Goal: Task Accomplishment & Management: Complete application form

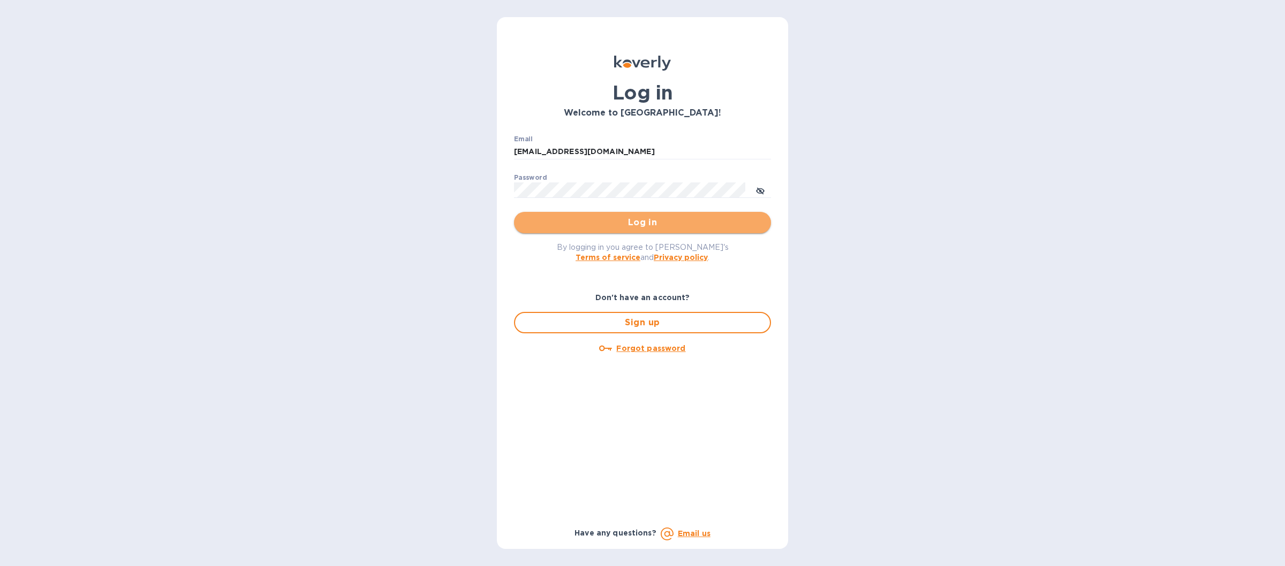
click at [549, 225] on span "Log in" at bounding box center [642, 222] width 240 height 13
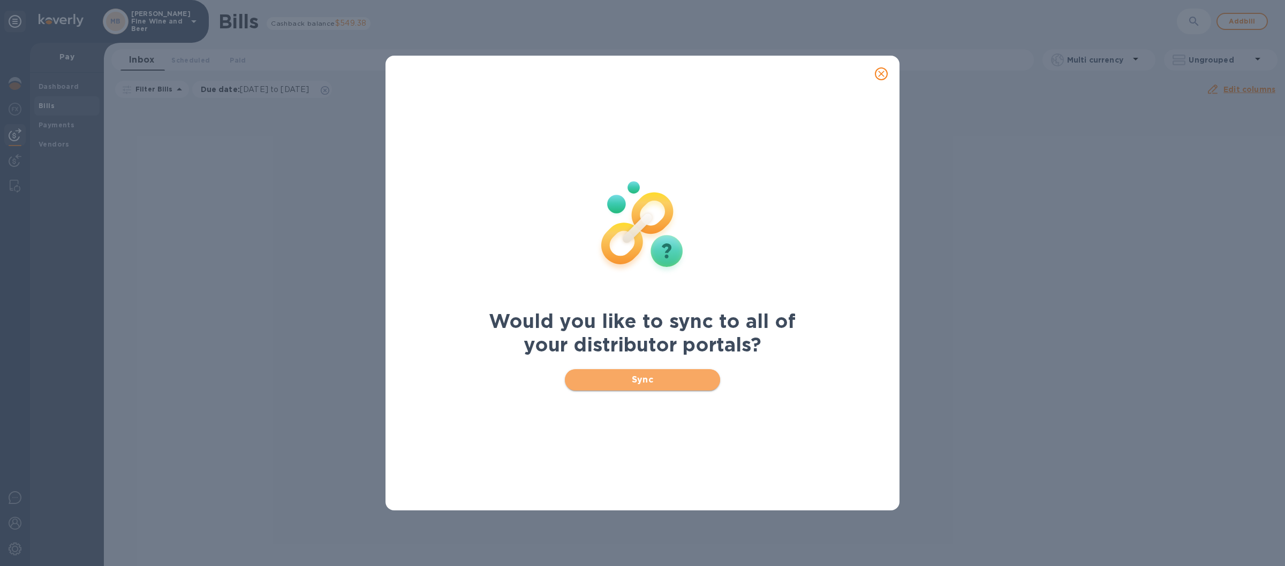
click at [584, 384] on span "Sync" at bounding box center [642, 380] width 139 height 13
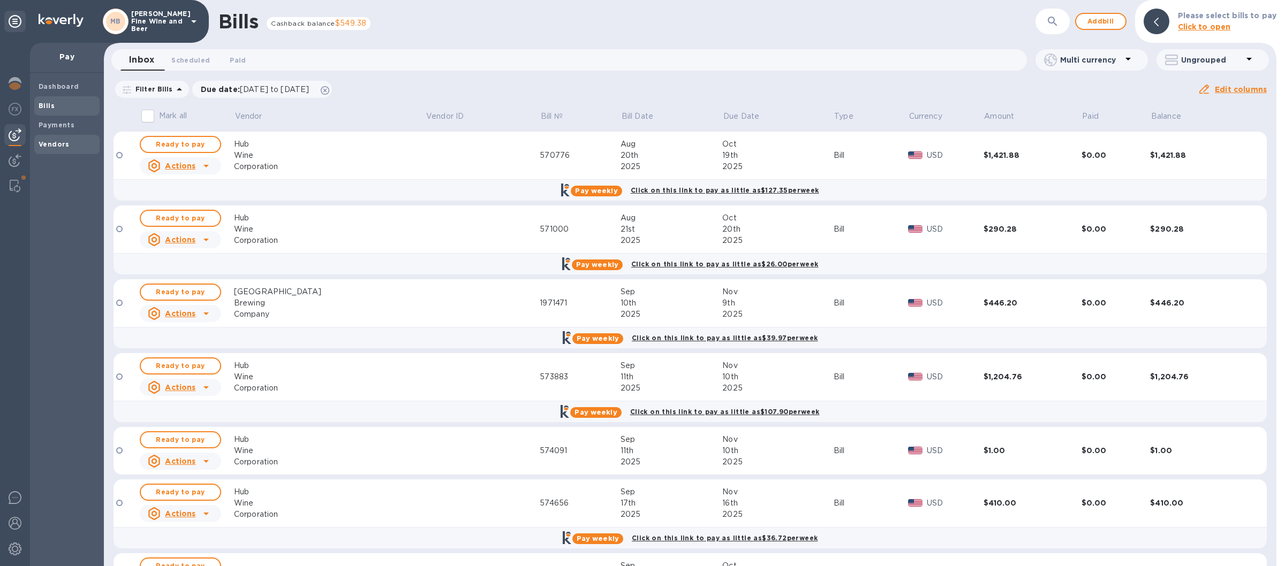
click at [44, 145] on b "Vendors" at bounding box center [54, 144] width 31 height 8
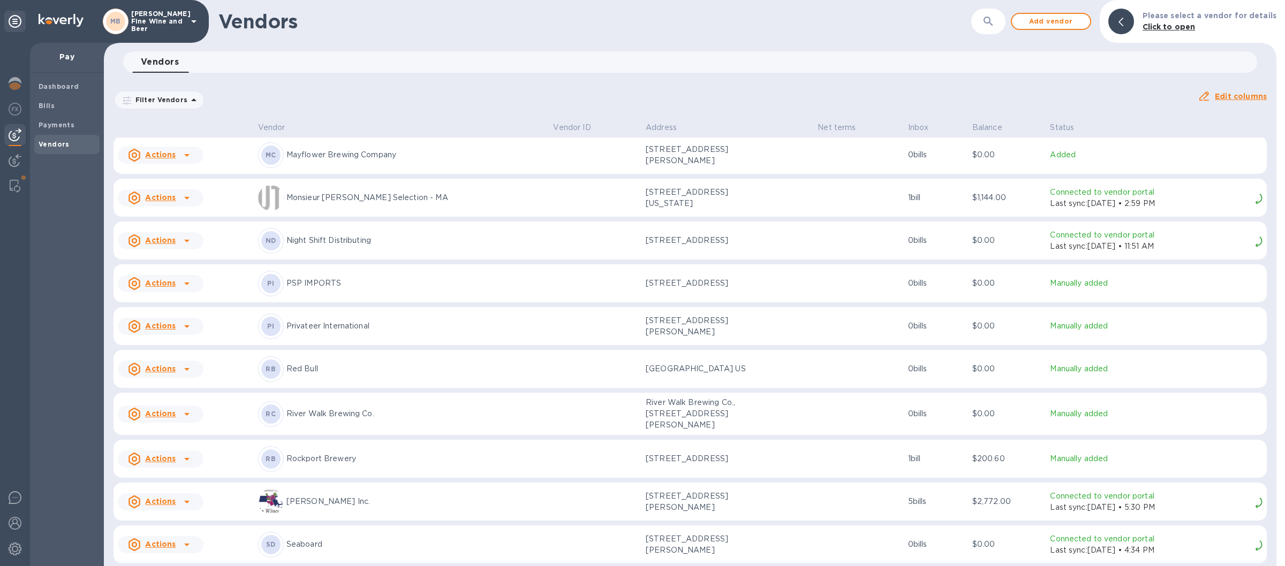
scroll to position [1498, 0]
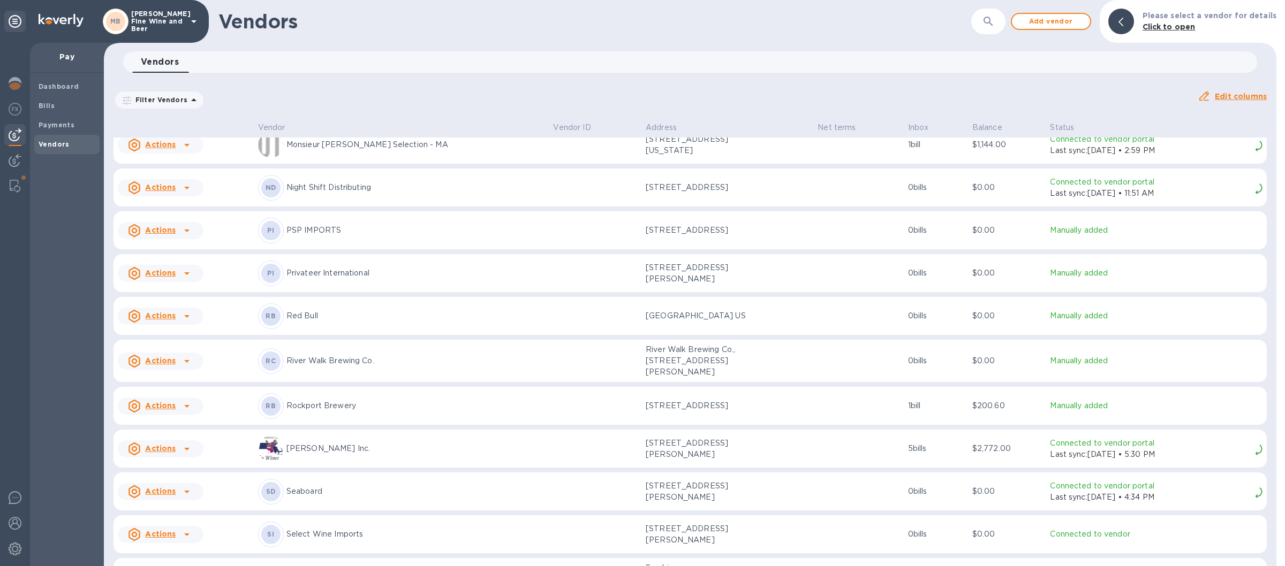
click at [361, 321] on p "Red Bull" at bounding box center [415, 315] width 259 height 11
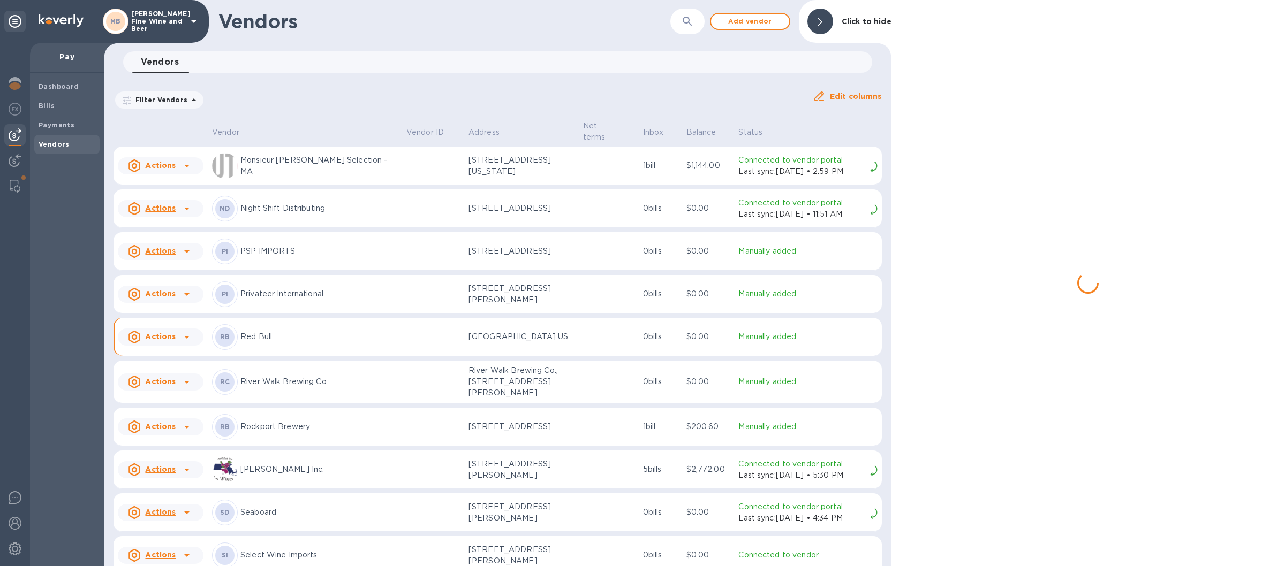
scroll to position [1523, 0]
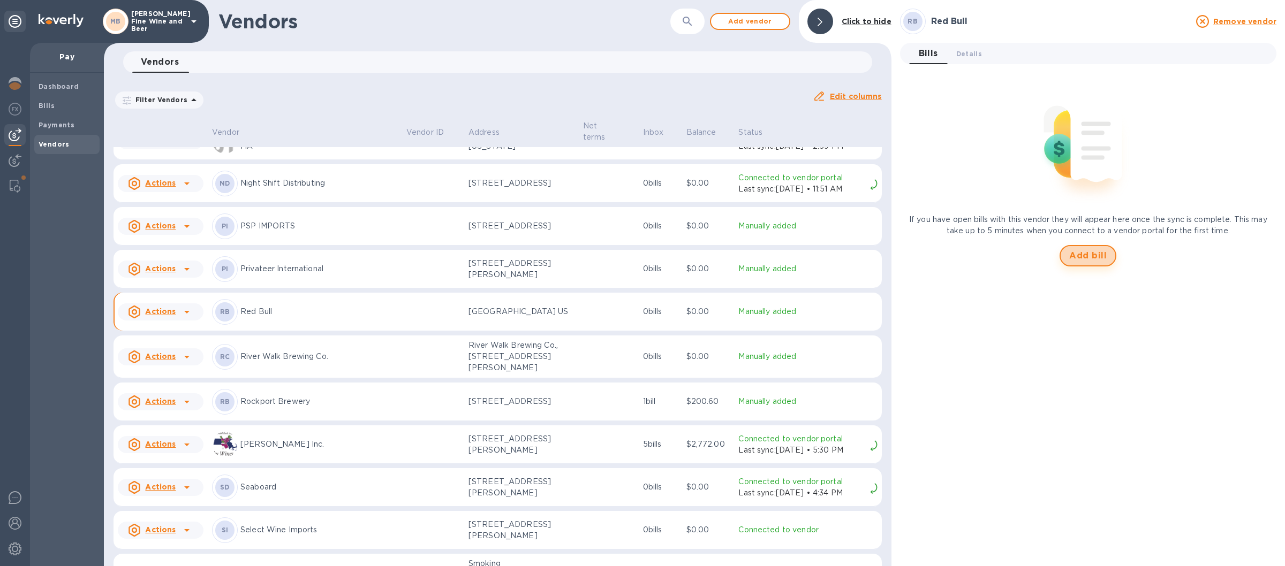
click at [1084, 255] on span "Add bill" at bounding box center [1087, 255] width 37 height 13
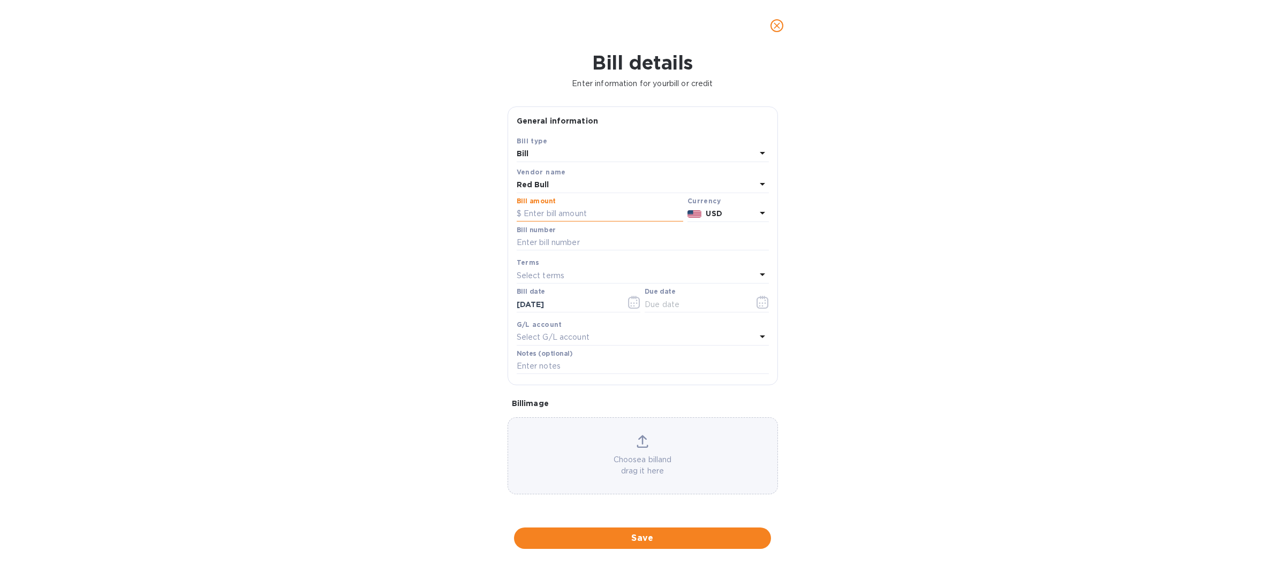
drag, startPoint x: 549, startPoint y: 212, endPoint x: 570, endPoint y: 221, distance: 23.3
click at [553, 218] on input "text" at bounding box center [599, 214] width 166 height 16
type input "686.10"
click at [552, 248] on input "text" at bounding box center [642, 243] width 252 height 16
type input "2028985027"
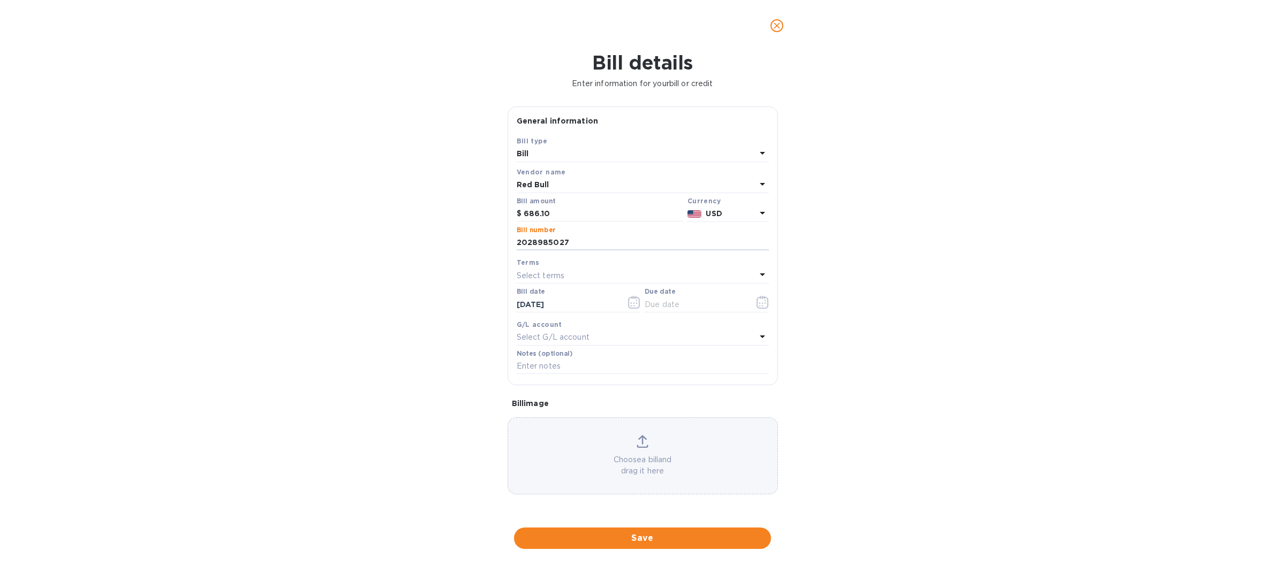
click at [761, 276] on icon at bounding box center [761, 274] width 5 height 3
click at [547, 340] on p "Net 30" at bounding box center [638, 336] width 226 height 11
type input "[DATE]"
click at [596, 548] on button "Save" at bounding box center [642, 538] width 257 height 21
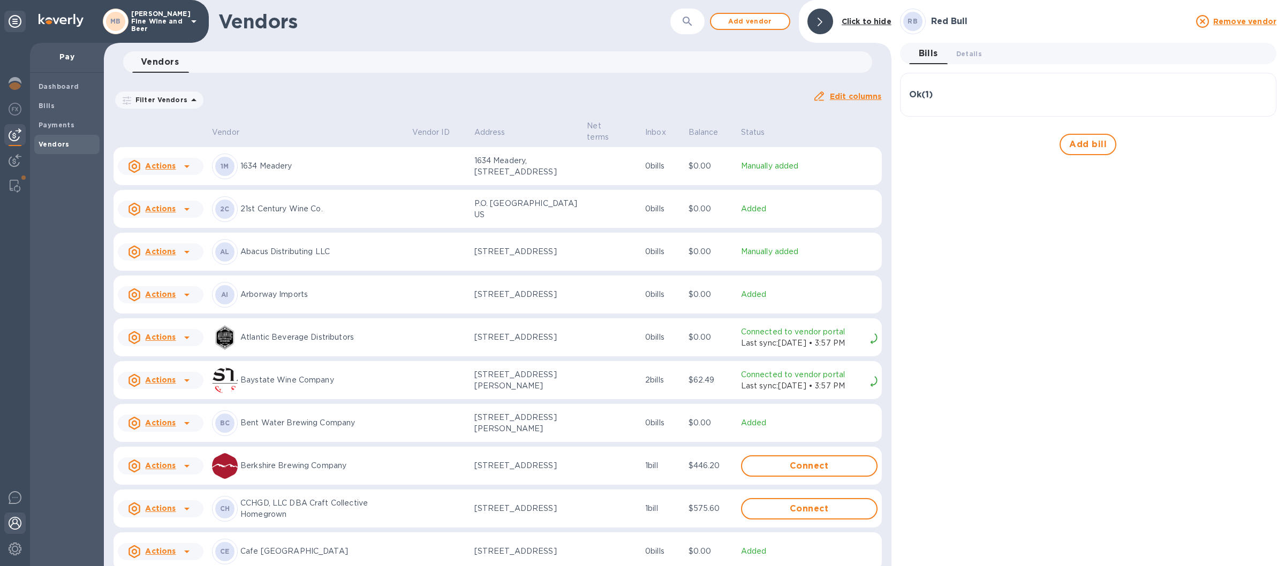
click at [17, 525] on img at bounding box center [15, 523] width 13 height 13
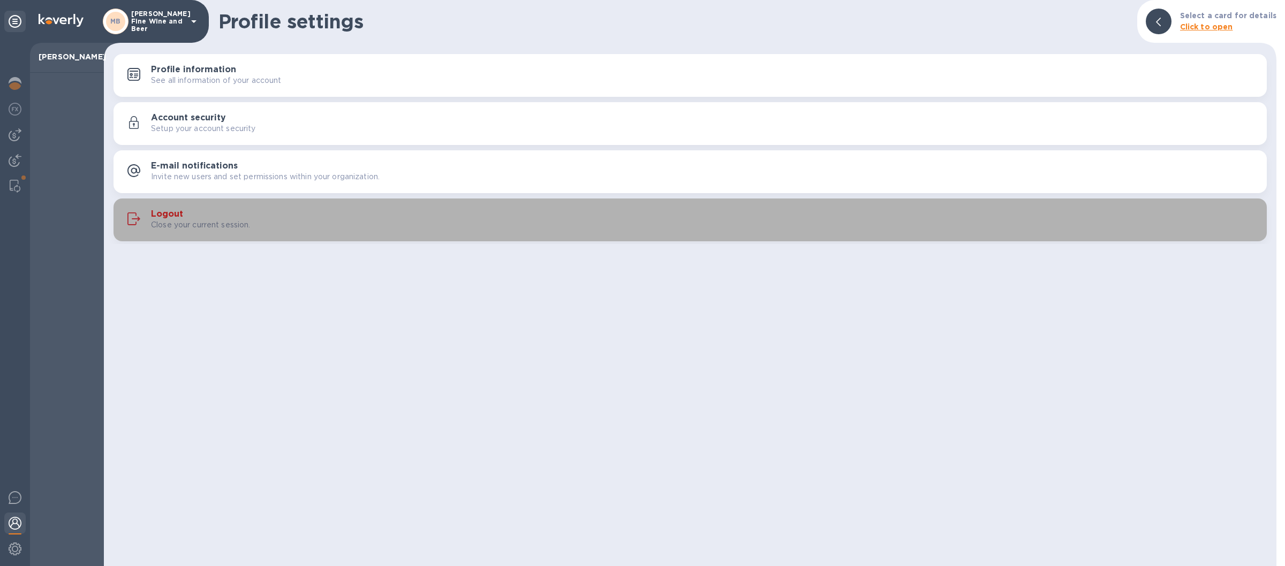
click at [459, 231] on div "Close your current session." at bounding box center [704, 224] width 1107 height 11
